Goal: Find specific fact: Find contact information

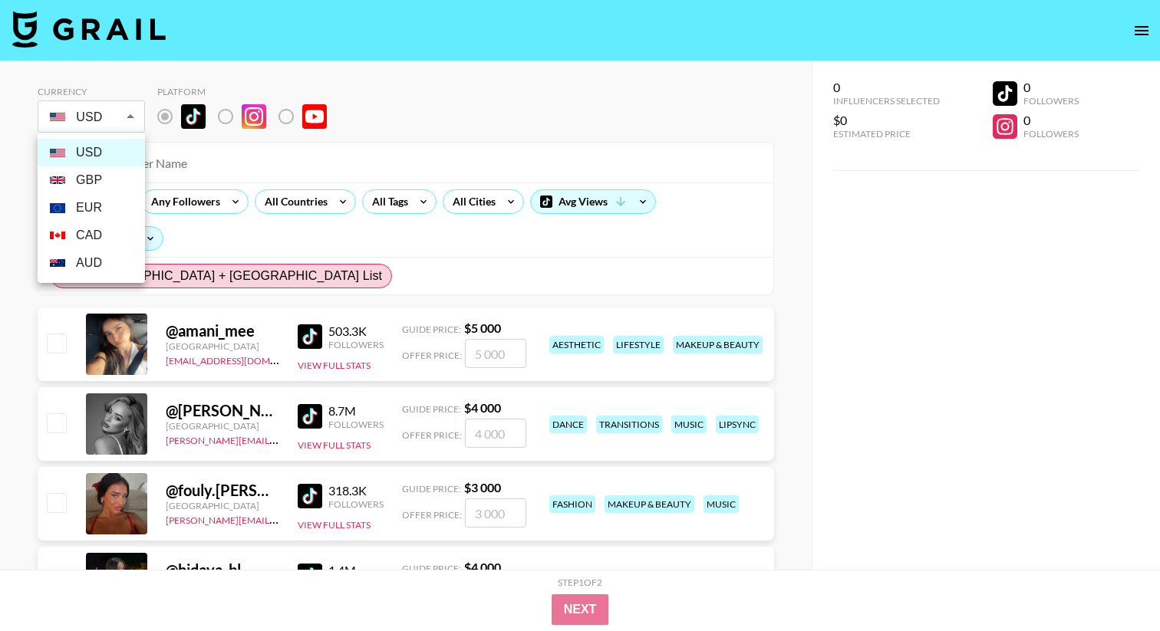
click at [105, 209] on li "EUR" at bounding box center [91, 208] width 107 height 28
type input "EUR"
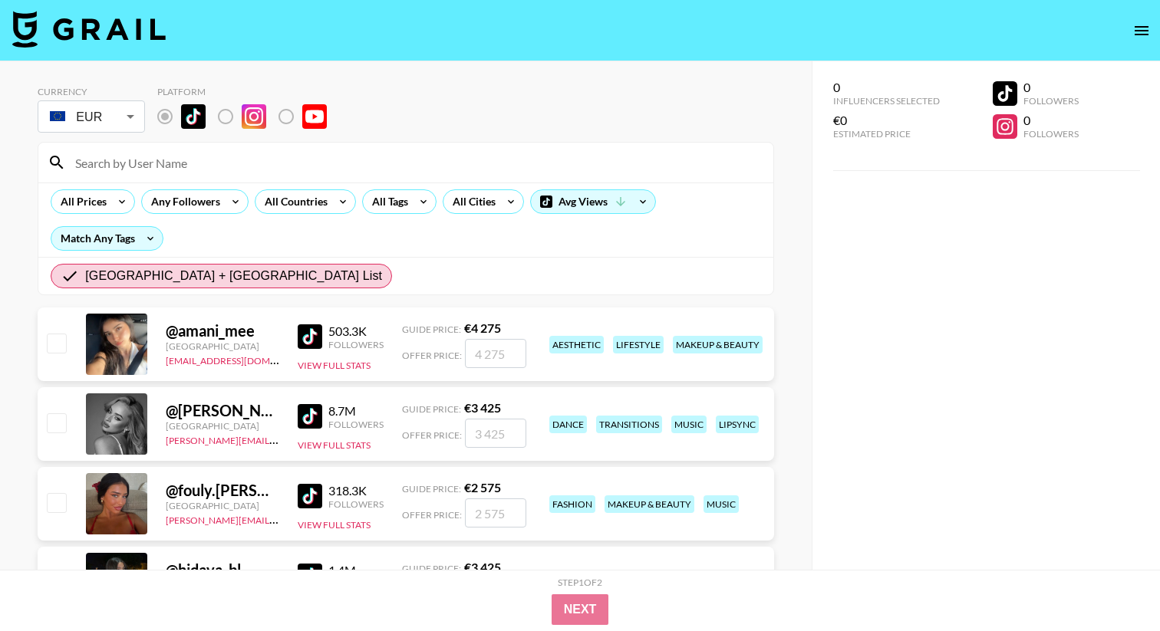
click at [392, 134] on div "Currency EUR EUR ​ Platform" at bounding box center [406, 111] width 737 height 50
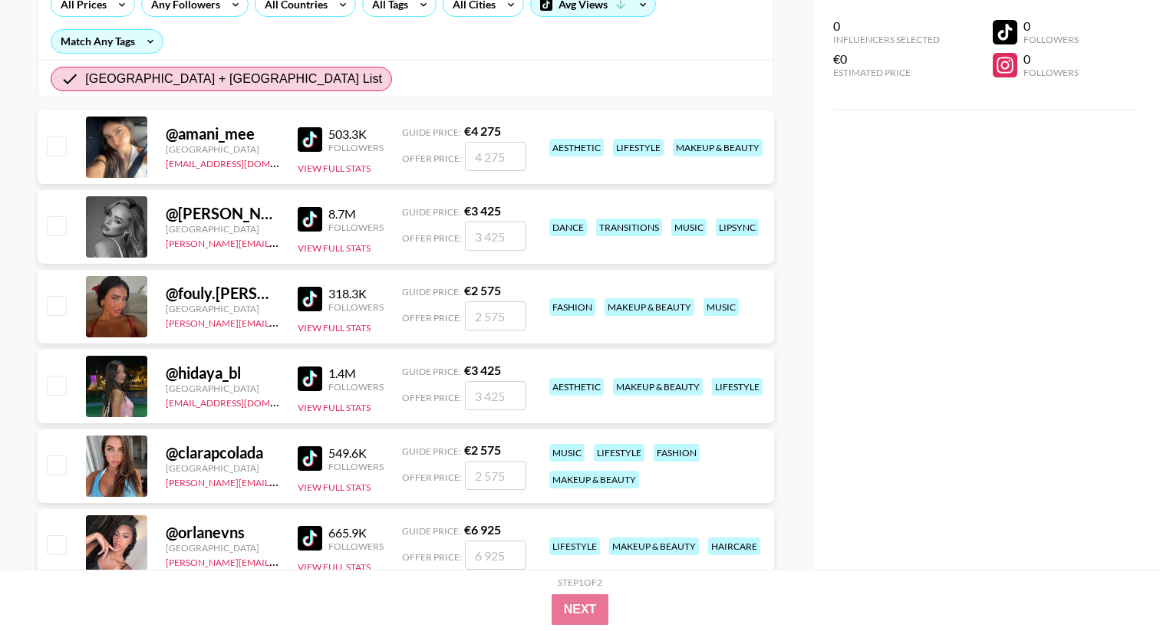
scroll to position [198, 0]
drag, startPoint x: 176, startPoint y: 294, endPoint x: 265, endPoint y: 295, distance: 89.8
click at [265, 295] on div "@ fouly.[PERSON_NAME]" at bounding box center [223, 292] width 114 height 19
copy div "fouly.[PERSON_NAME]"
drag, startPoint x: 259, startPoint y: 139, endPoint x: 180, endPoint y: 137, distance: 79.8
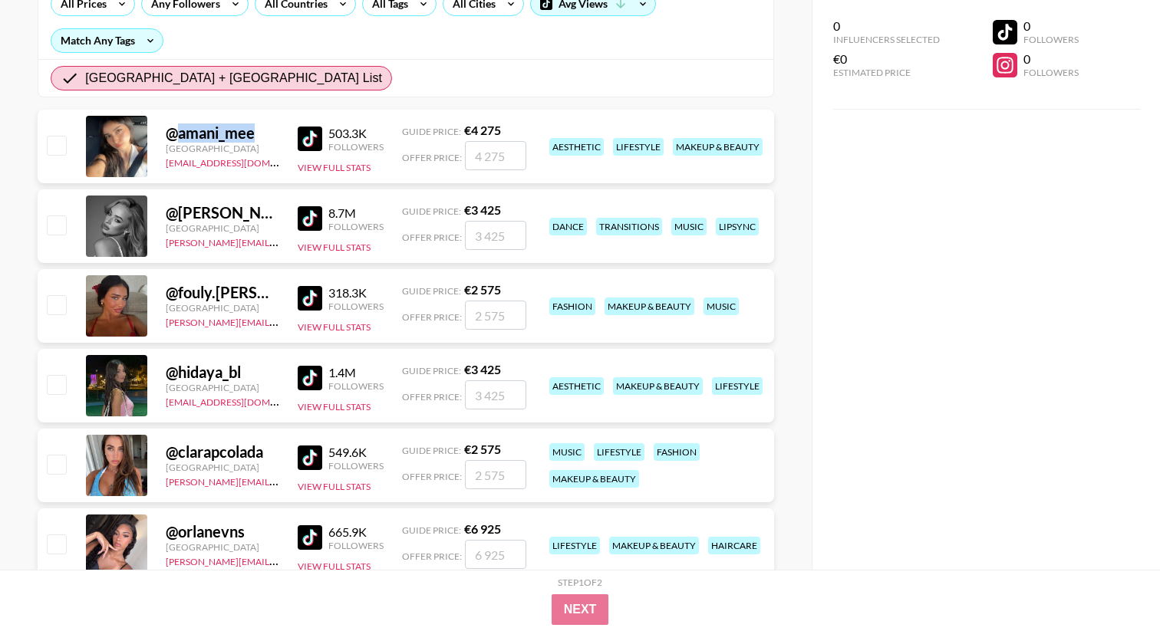
click at [180, 137] on div "@ amani_mee" at bounding box center [223, 133] width 114 height 19
copy div "amani_mee"
